Goal: Check status

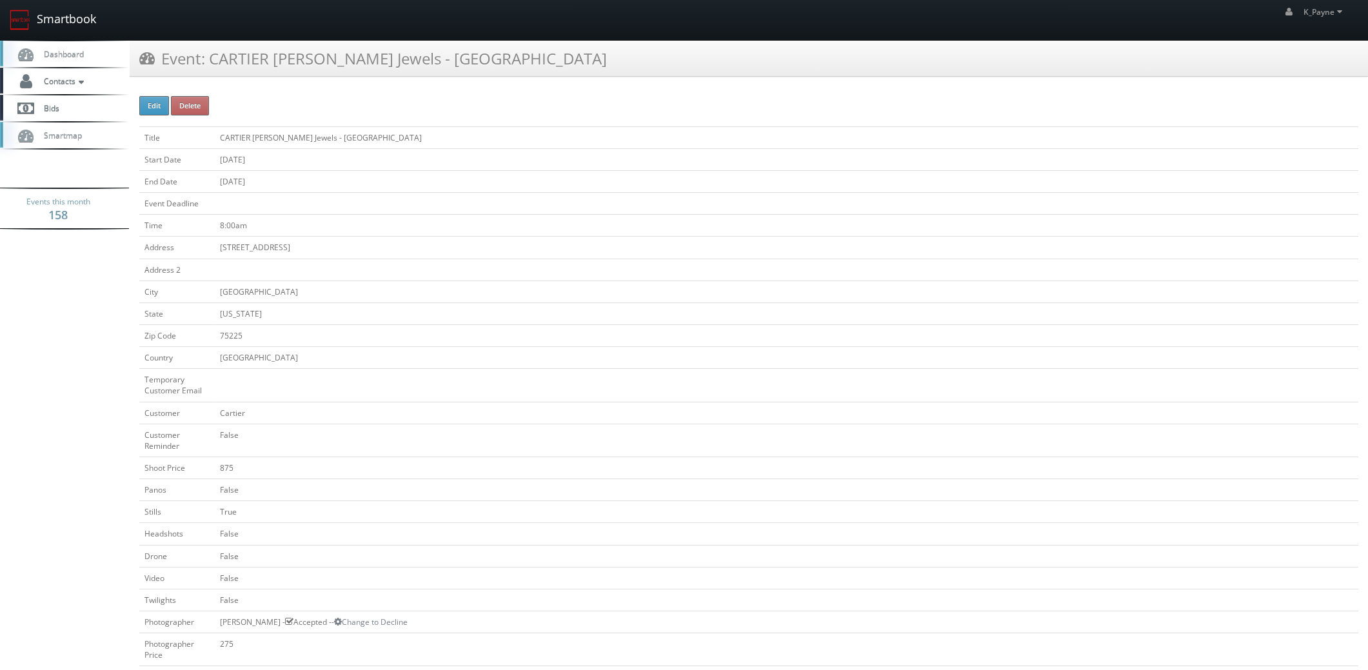
click at [68, 19] on link "Smartbook" at bounding box center [53, 20] width 106 height 40
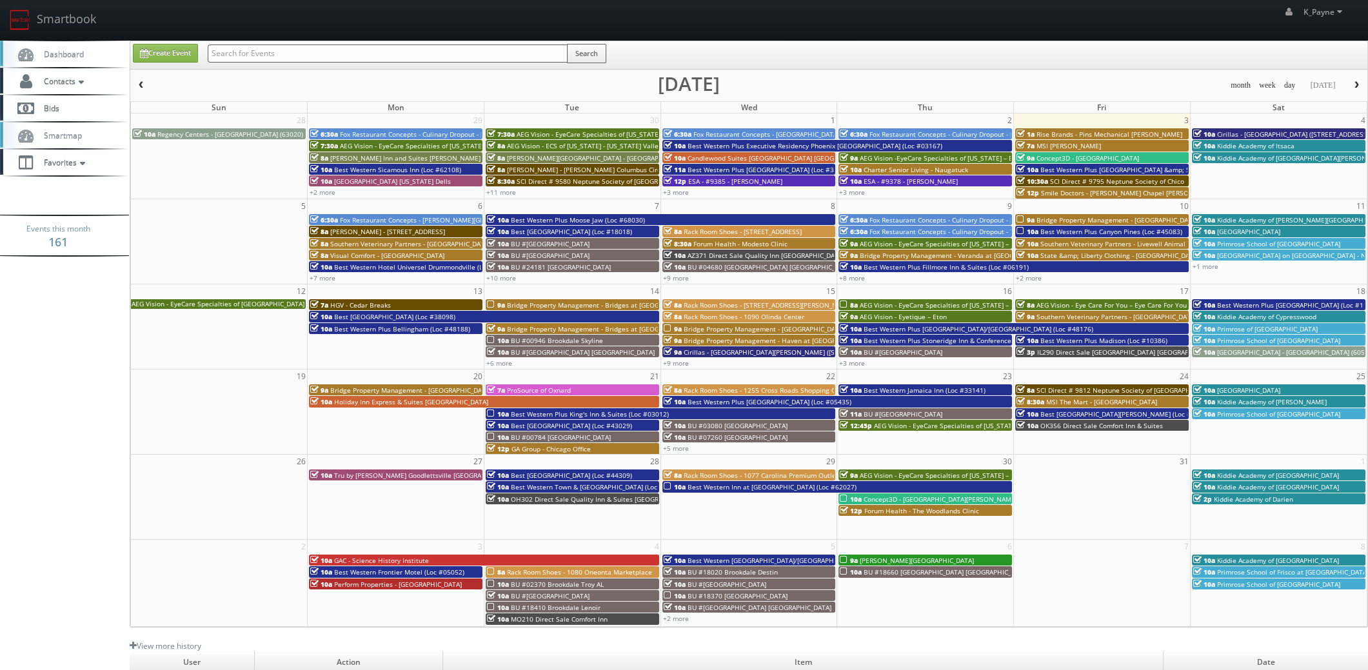
click at [266, 54] on input "text" at bounding box center [388, 53] width 360 height 18
type input "05470"
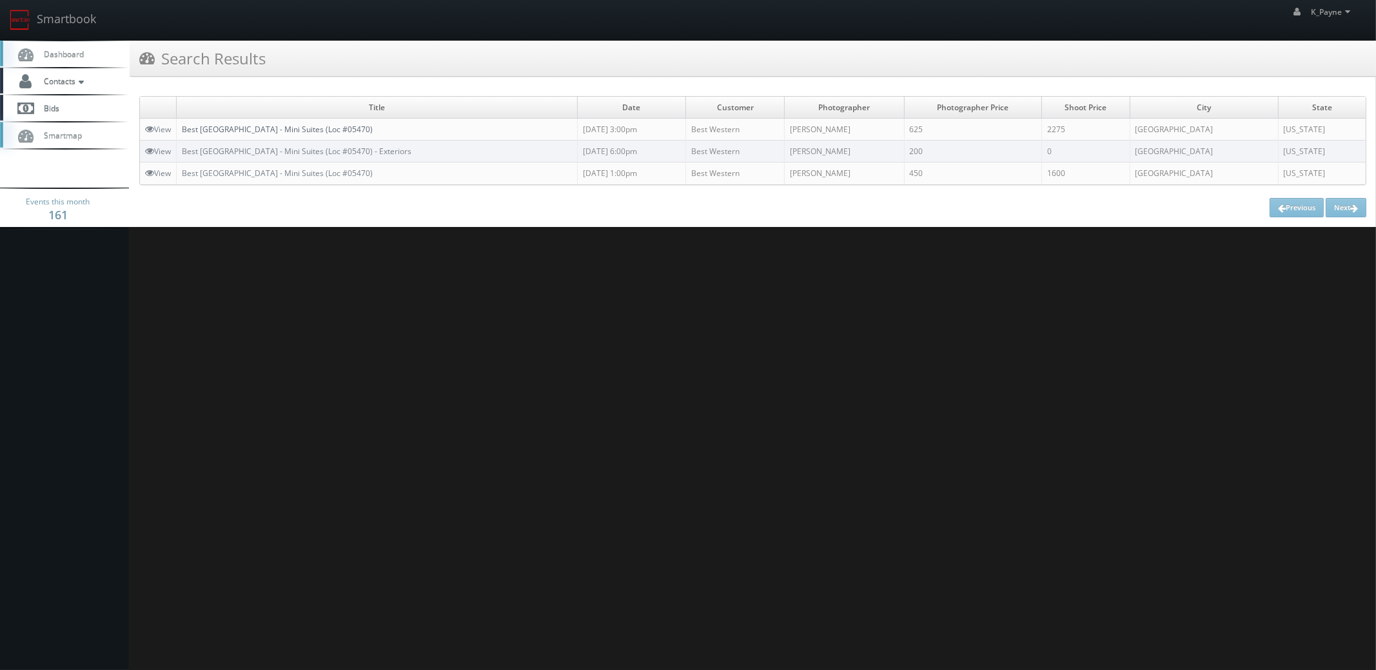
click at [330, 130] on link "Best [GEOGRAPHIC_DATA] - Mini Suites (Loc #05470)" at bounding box center [277, 129] width 191 height 11
